Goal: Connect with others: Connect with others

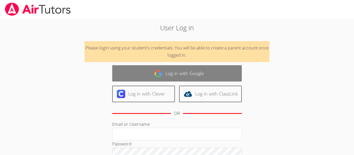
click at [188, 72] on link "Log in with Google" at bounding box center [177, 73] width 130 height 16
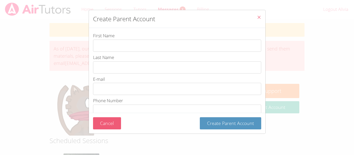
click at [119, 123] on button "Cancel" at bounding box center [107, 124] width 28 height 12
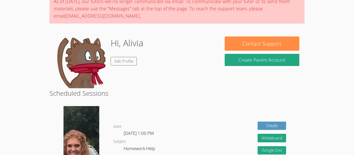
scroll to position [182, 0]
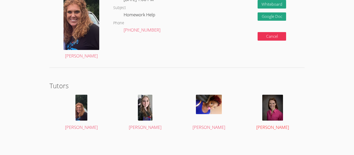
click at [279, 113] on img at bounding box center [272, 108] width 21 height 26
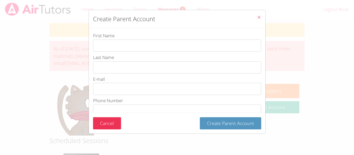
scroll to position [182, 0]
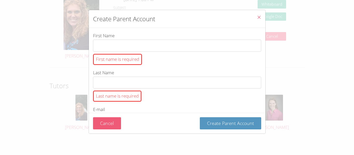
click at [113, 119] on button "Cancel" at bounding box center [107, 124] width 28 height 12
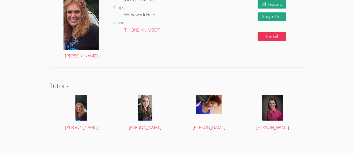
click at [159, 118] on div at bounding box center [146, 108] width 54 height 26
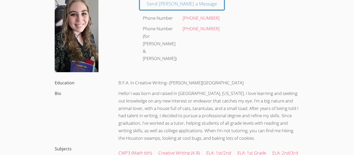
scroll to position [54, 0]
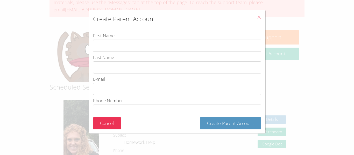
scroll to position [182, 0]
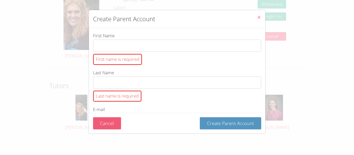
click at [114, 129] on button "Cancel" at bounding box center [107, 124] width 28 height 12
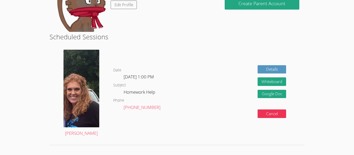
scroll to position [105, 0]
